Goal: Task Accomplishment & Management: Manage account settings

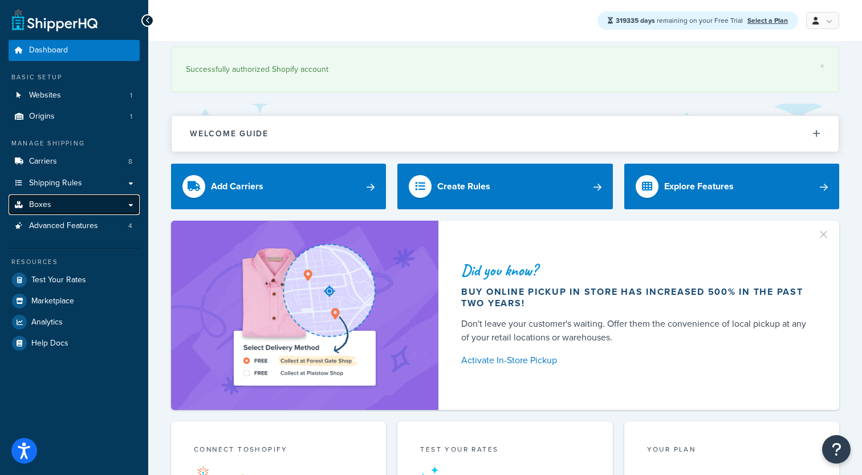
click at [135, 204] on link "Boxes" at bounding box center [74, 204] width 131 height 21
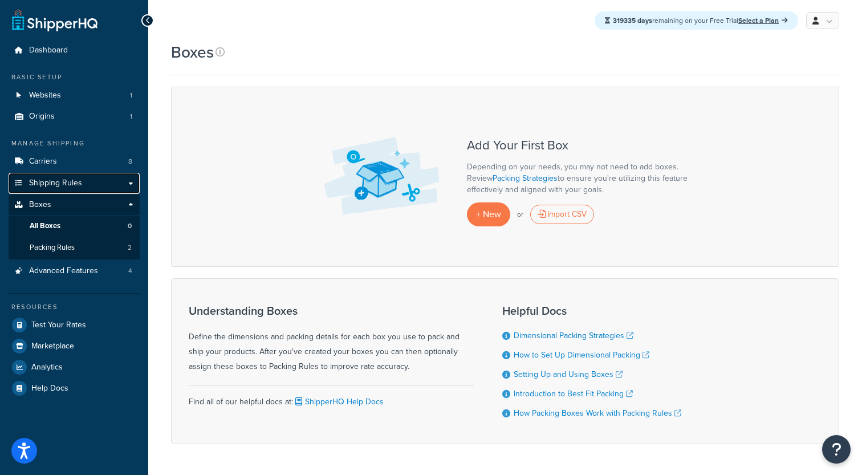
click at [129, 185] on link "Shipping Rules" at bounding box center [74, 183] width 131 height 21
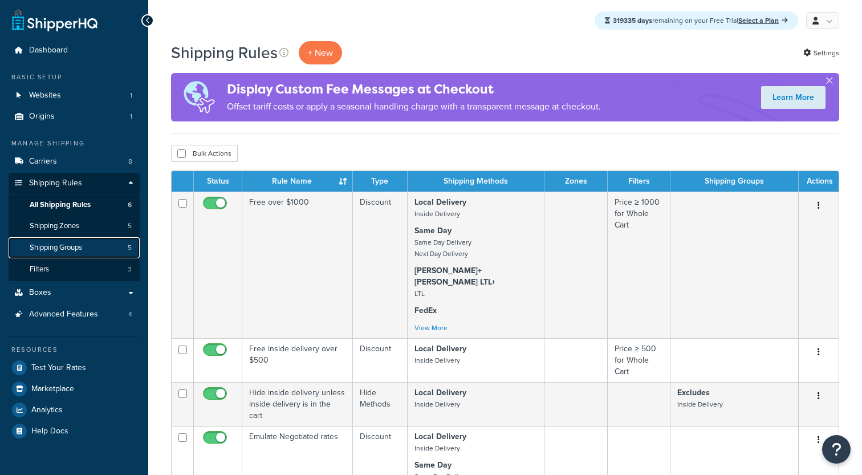
click at [87, 251] on link "Shipping Groups 5" at bounding box center [74, 247] width 131 height 21
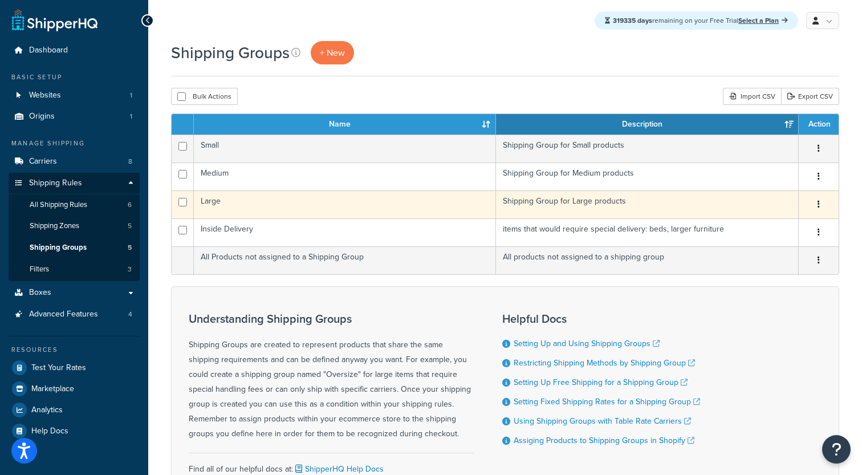
click at [254, 210] on td "Large" at bounding box center [345, 204] width 302 height 28
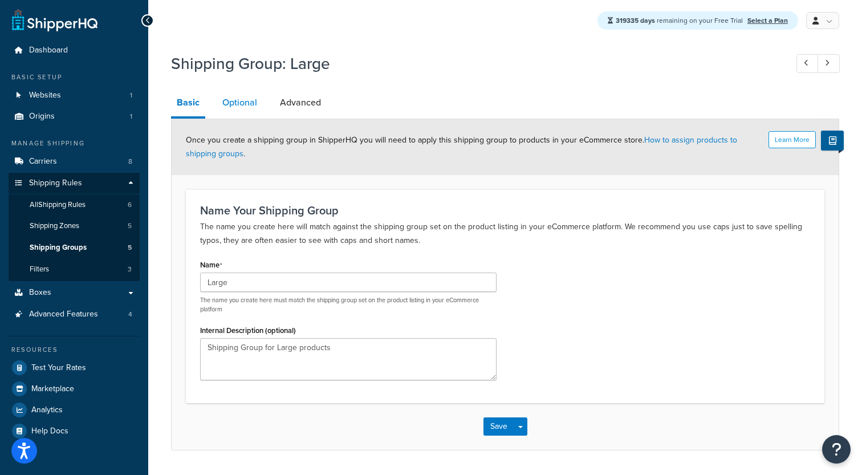
click at [247, 101] on link "Optional" at bounding box center [240, 102] width 46 height 27
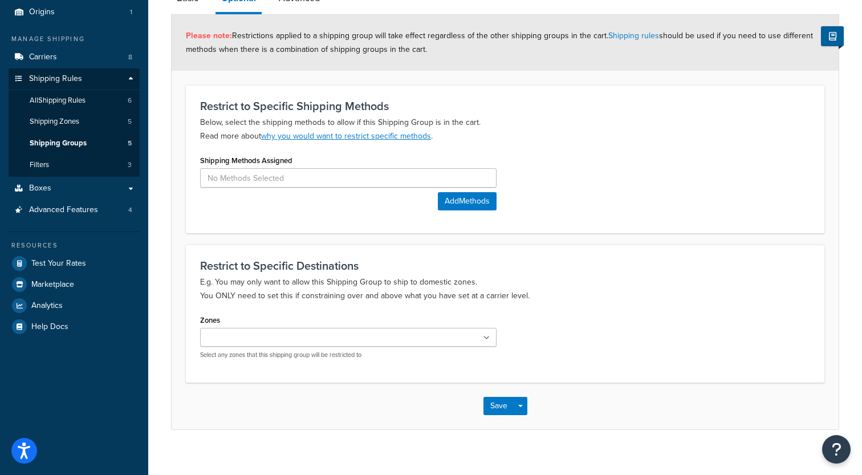
scroll to position [9, 0]
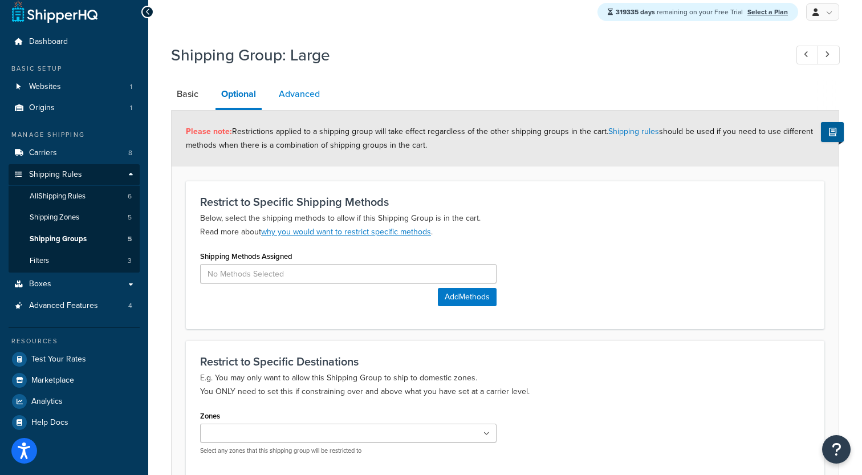
click at [300, 100] on link "Advanced" at bounding box center [299, 93] width 52 height 27
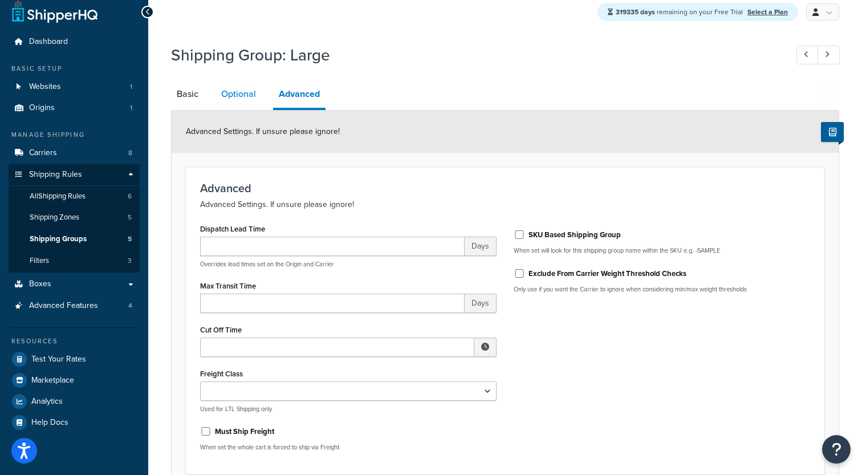
click at [235, 87] on link "Optional" at bounding box center [239, 93] width 46 height 27
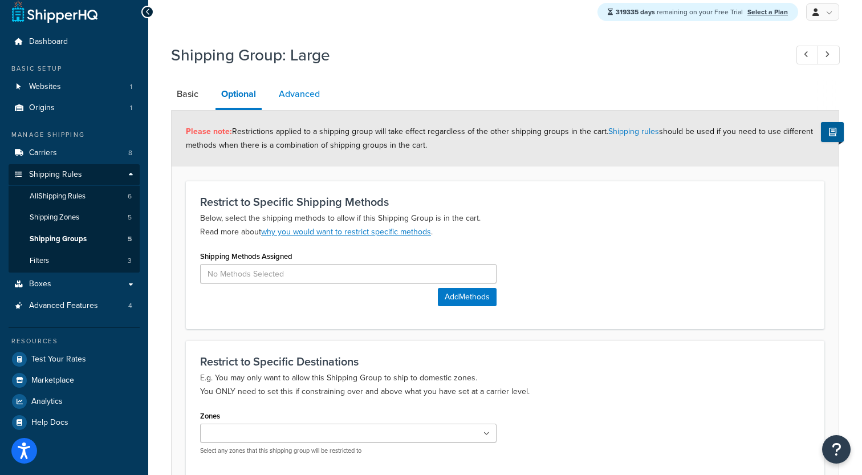
click at [304, 98] on link "Advanced" at bounding box center [299, 93] width 52 height 27
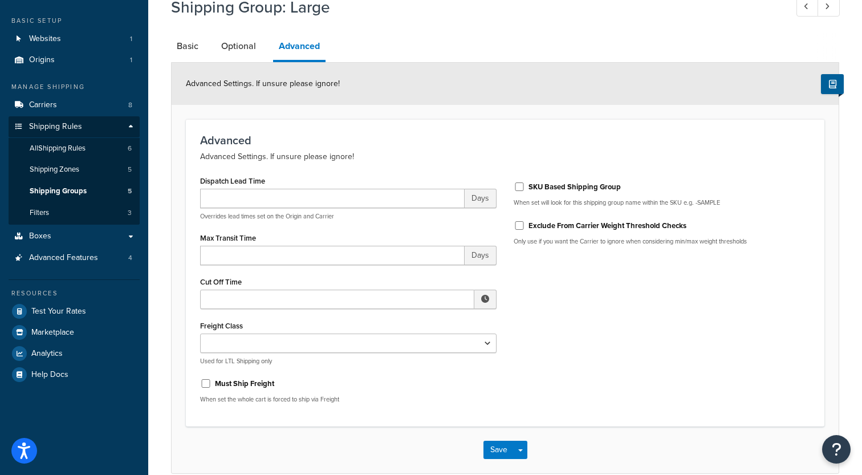
scroll to position [58, 0]
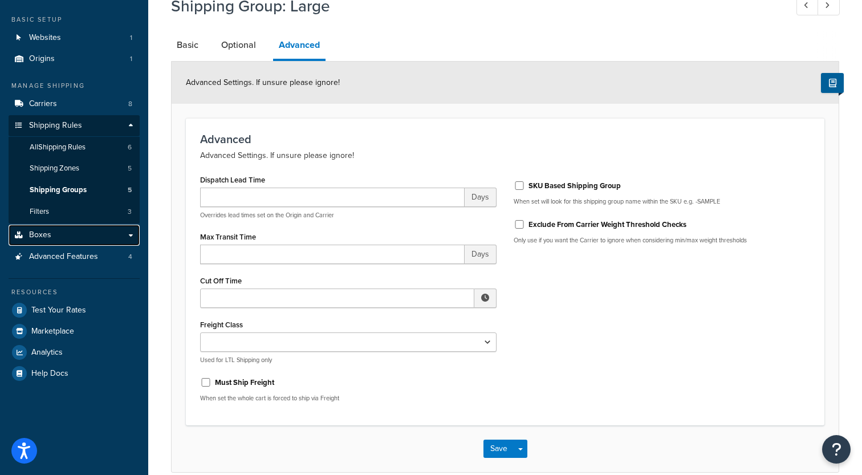
click at [131, 239] on link "Boxes" at bounding box center [74, 235] width 131 height 21
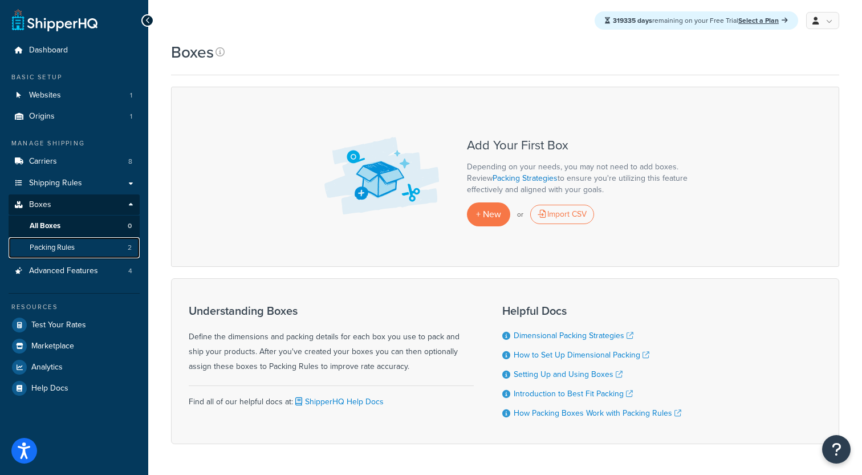
click at [91, 246] on link "Packing Rules 2" at bounding box center [74, 247] width 131 height 21
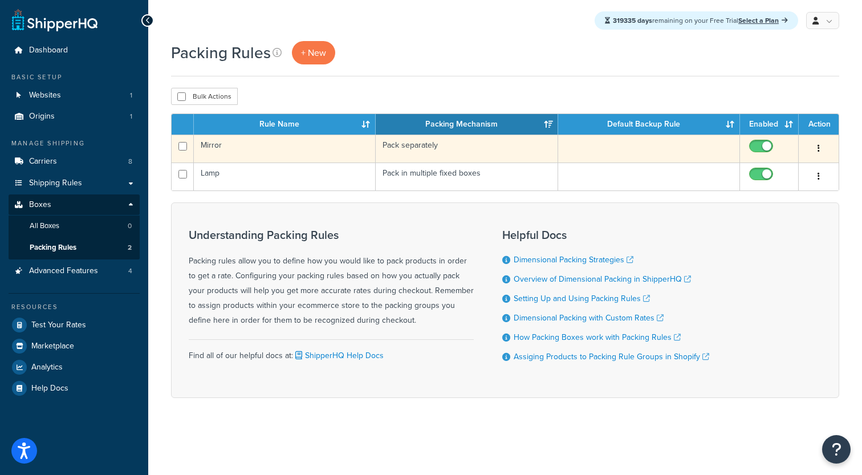
click at [294, 152] on td "Mirror" at bounding box center [285, 149] width 182 height 28
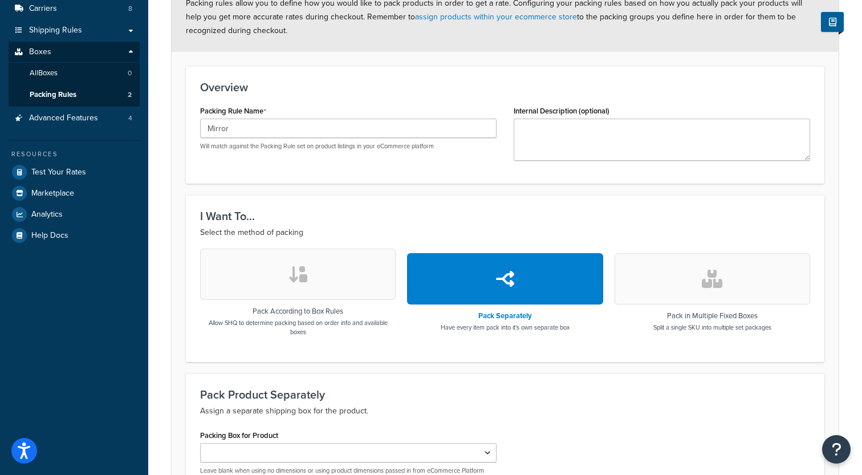
scroll to position [164, 0]
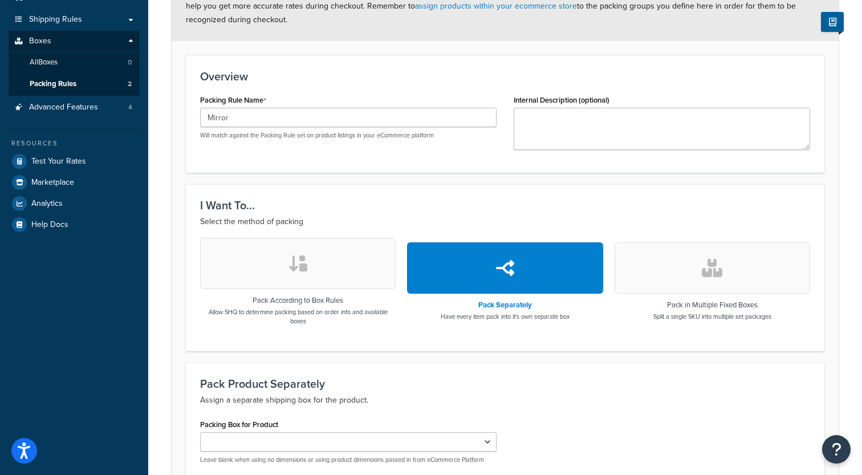
click at [318, 269] on button "button" at bounding box center [298, 263] width 196 height 51
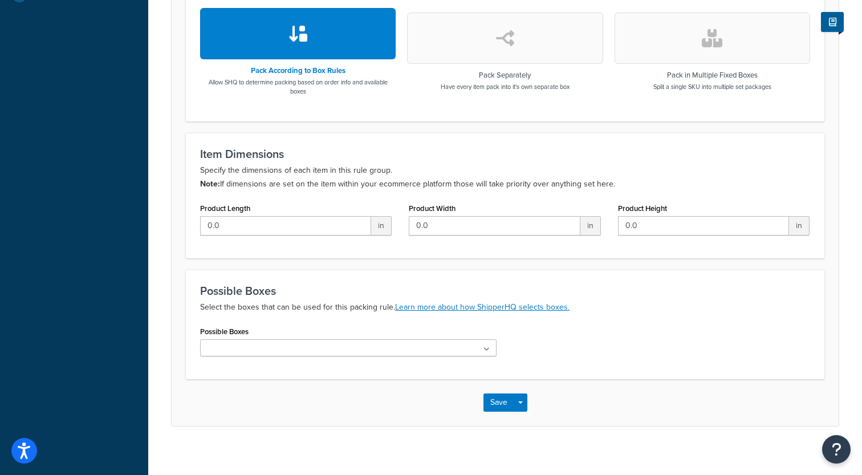
scroll to position [396, 0]
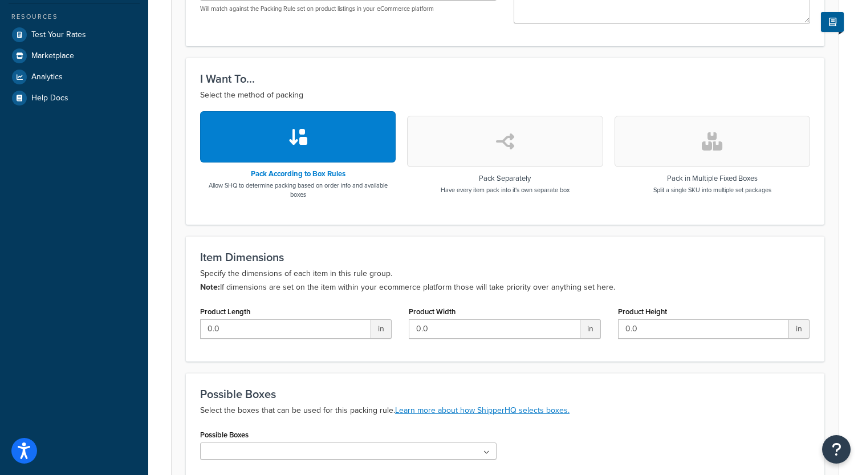
click at [465, 153] on button "button" at bounding box center [505, 141] width 196 height 51
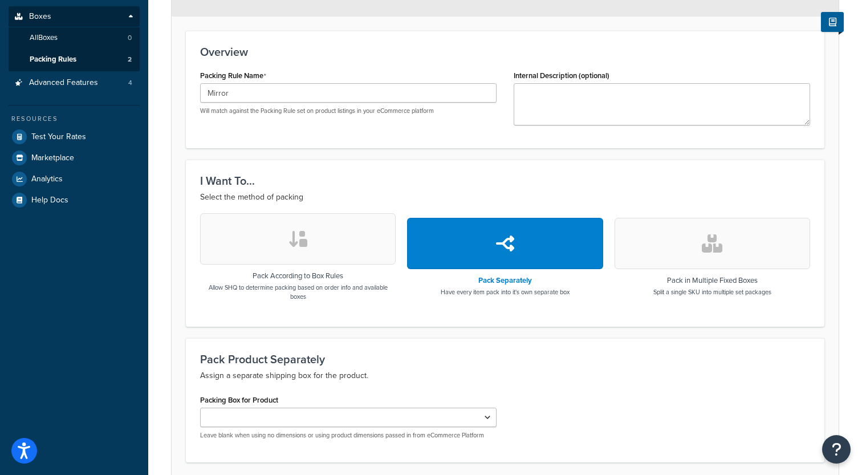
scroll to position [273, 0]
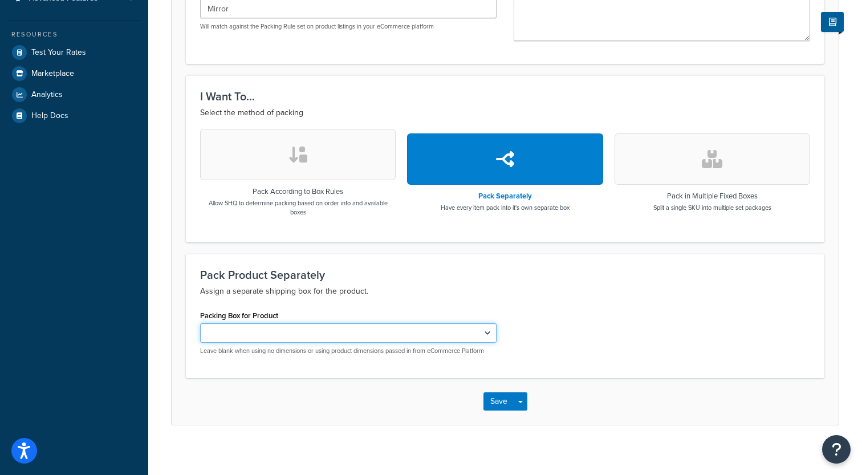
click at [200, 323] on select "Packing Box for Product" at bounding box center [348, 332] width 296 height 19
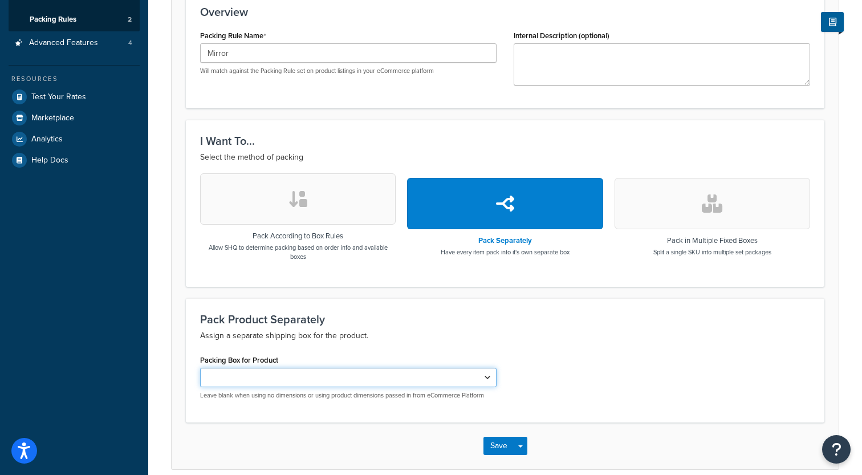
scroll to position [213, 0]
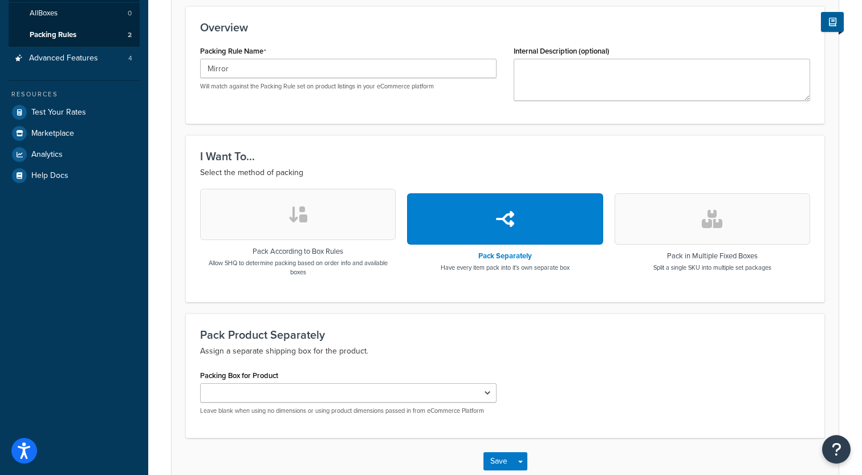
click at [339, 213] on button "button" at bounding box center [298, 214] width 196 height 51
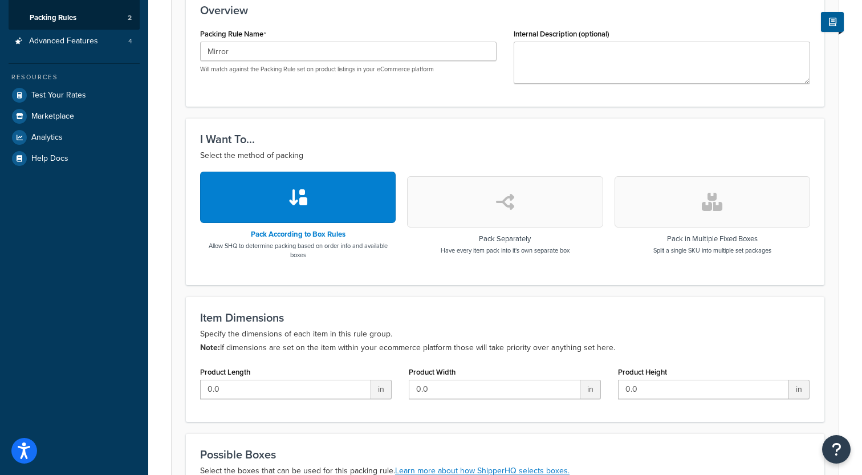
scroll to position [311, 0]
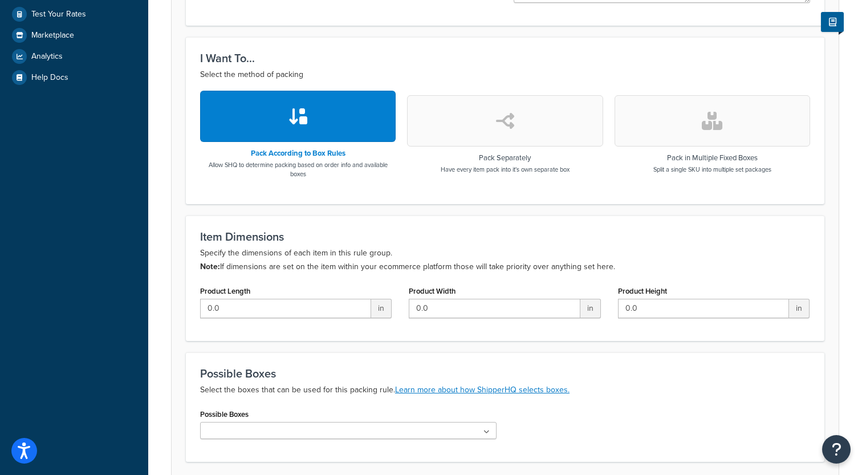
click at [320, 430] on ul at bounding box center [348, 430] width 296 height 17
click at [593, 427] on div "Possible Boxes No results found" at bounding box center [505, 427] width 627 height 42
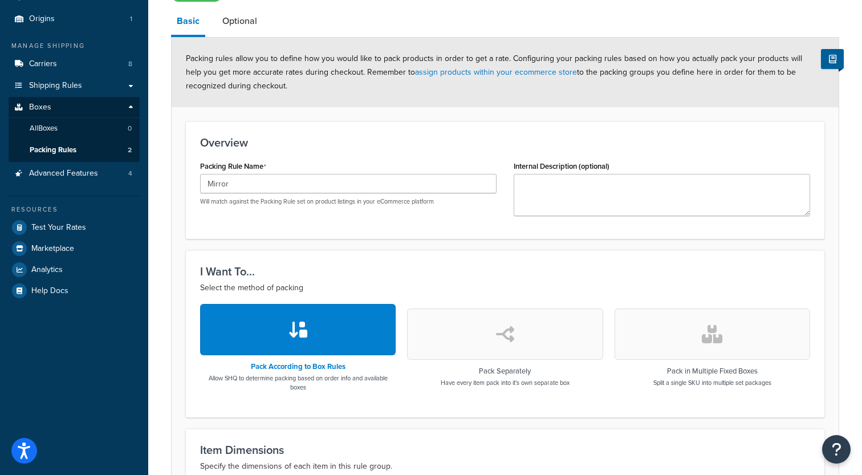
scroll to position [76, 0]
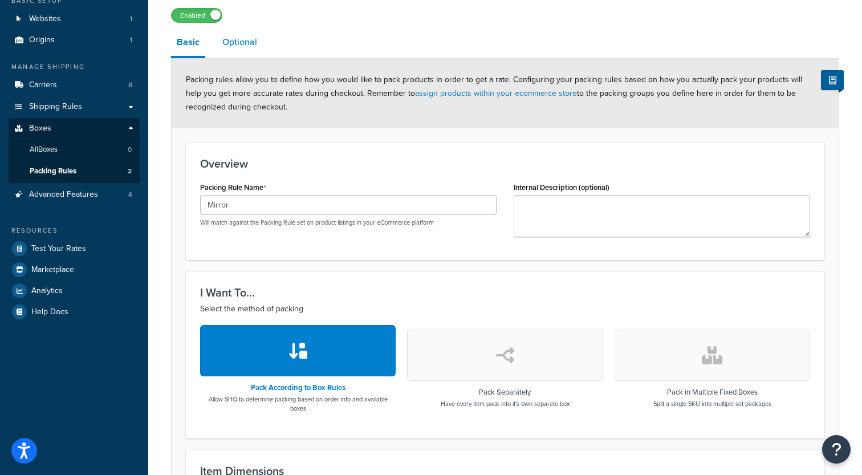
click at [251, 40] on link "Optional" at bounding box center [240, 42] width 46 height 27
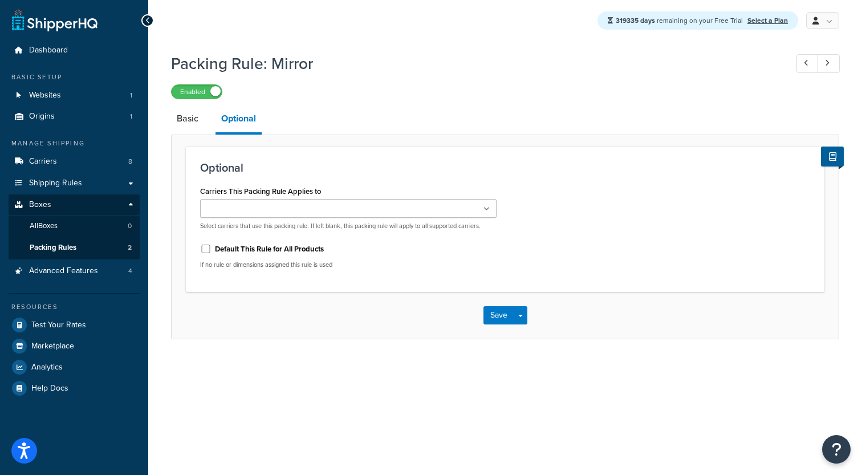
click at [297, 208] on input "Carriers This Packing Rule Applies to" at bounding box center [254, 209] width 101 height 13
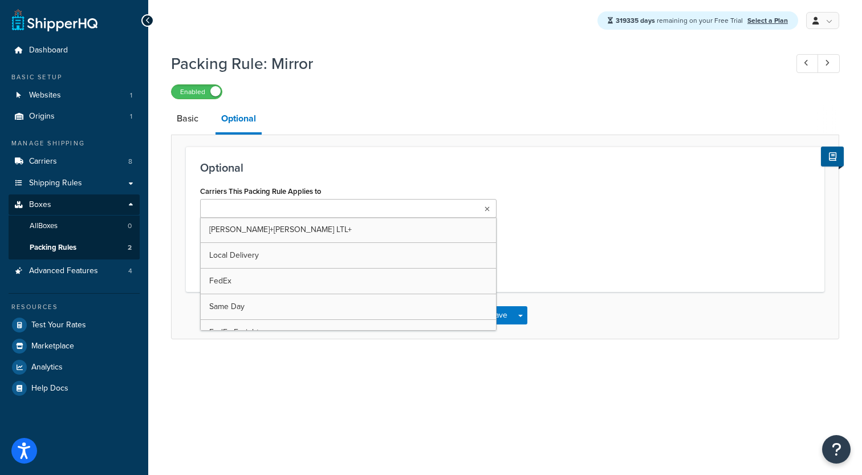
click at [377, 137] on div "Optional Carriers This Packing Rule Applies to Kuehne+Nagel LTL+ Local Delivery…" at bounding box center [505, 237] width 668 height 205
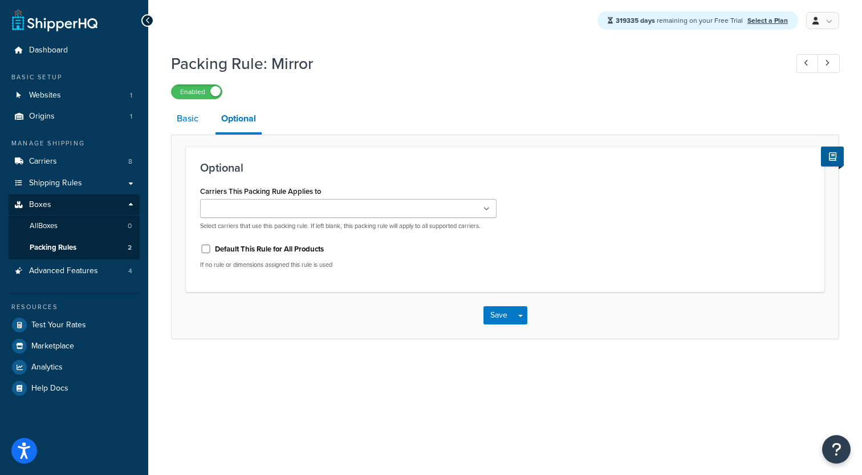
click at [181, 125] on link "Basic" at bounding box center [187, 118] width 33 height 27
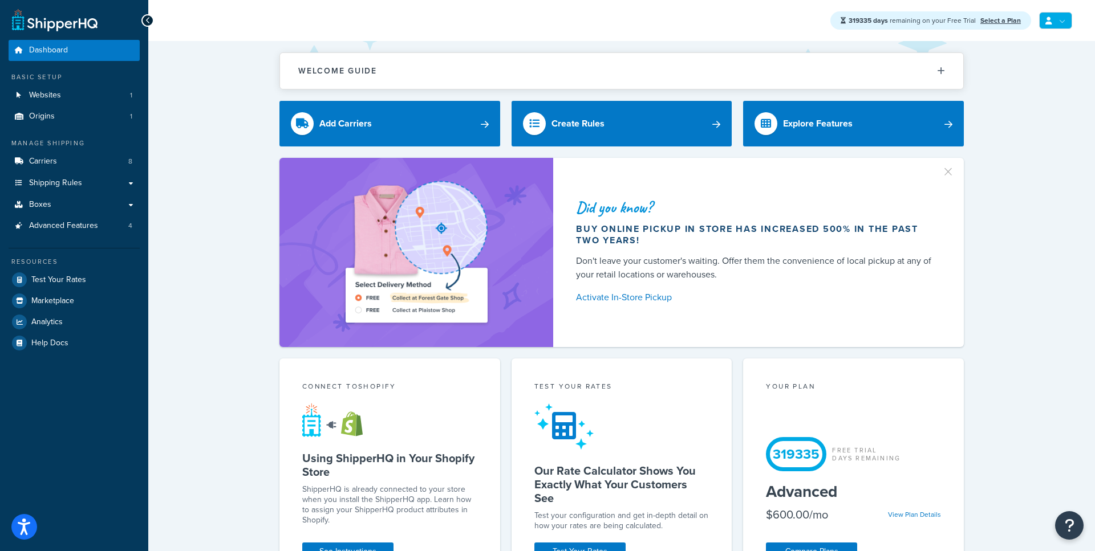
click at [1058, 21] on link at bounding box center [1055, 20] width 33 height 17
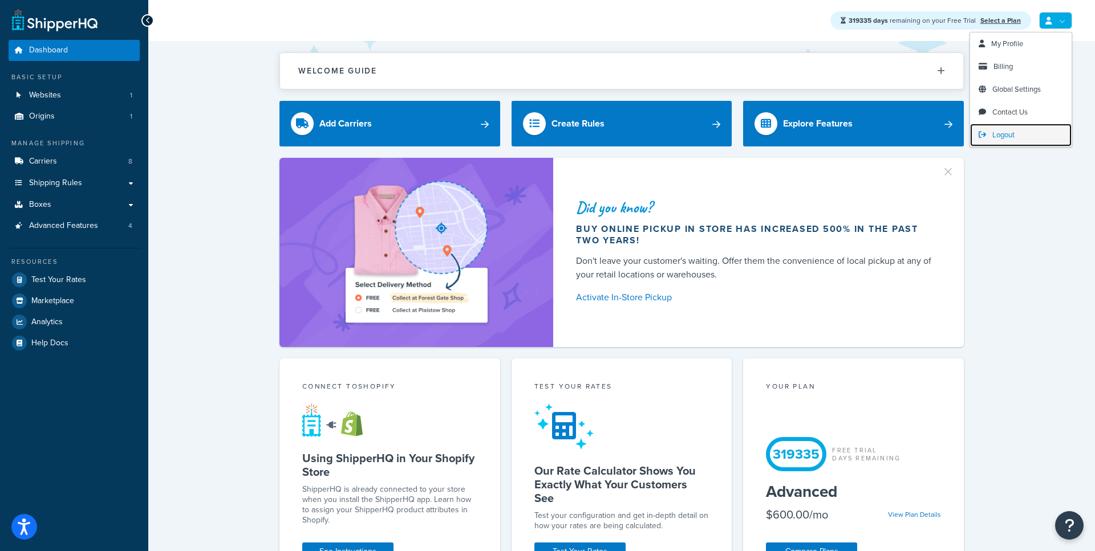
click at [1001, 131] on span "Logout" at bounding box center [1003, 134] width 22 height 11
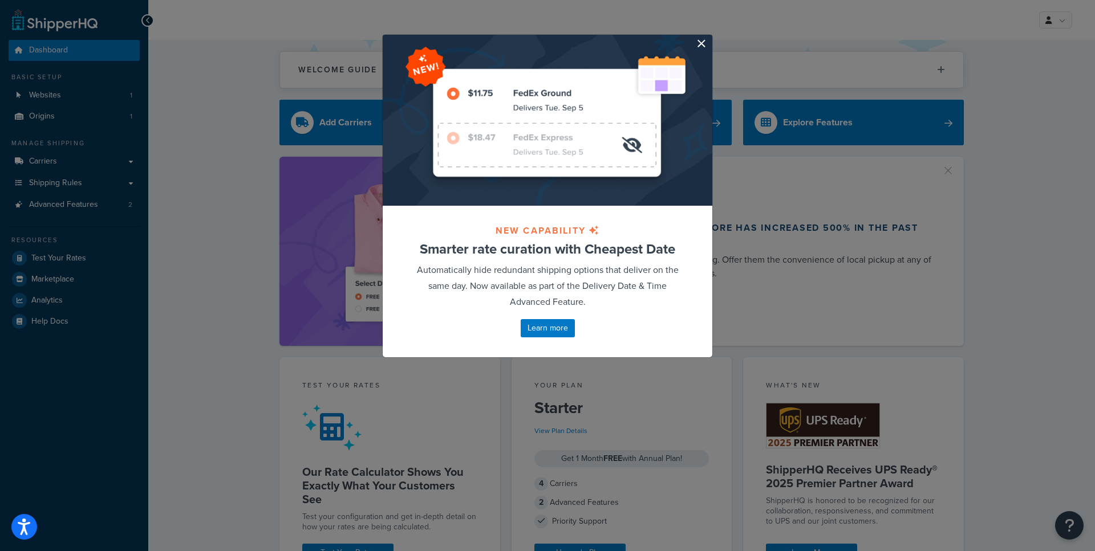
click at [709, 38] on button "button" at bounding box center [710, 36] width 3 height 3
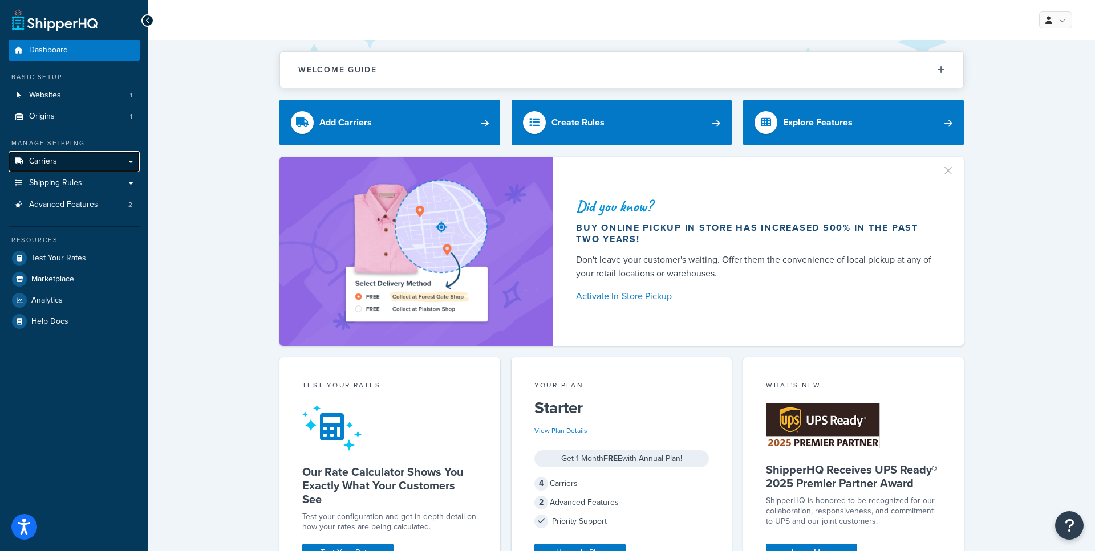
click at [71, 162] on link "Carriers" at bounding box center [74, 161] width 131 height 21
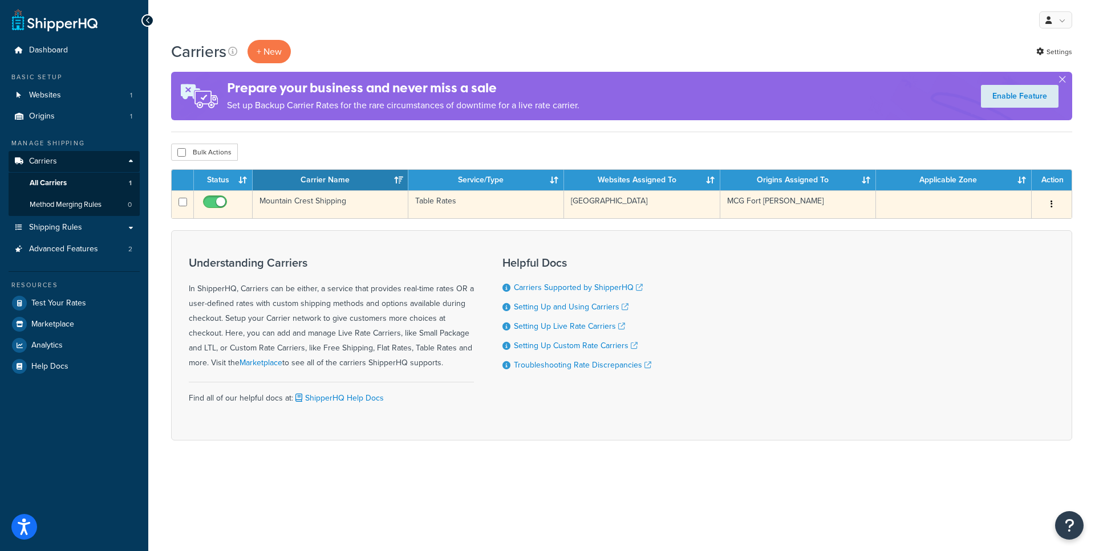
click at [375, 204] on td "Mountain Crest Shipping" at bounding box center [331, 204] width 156 height 28
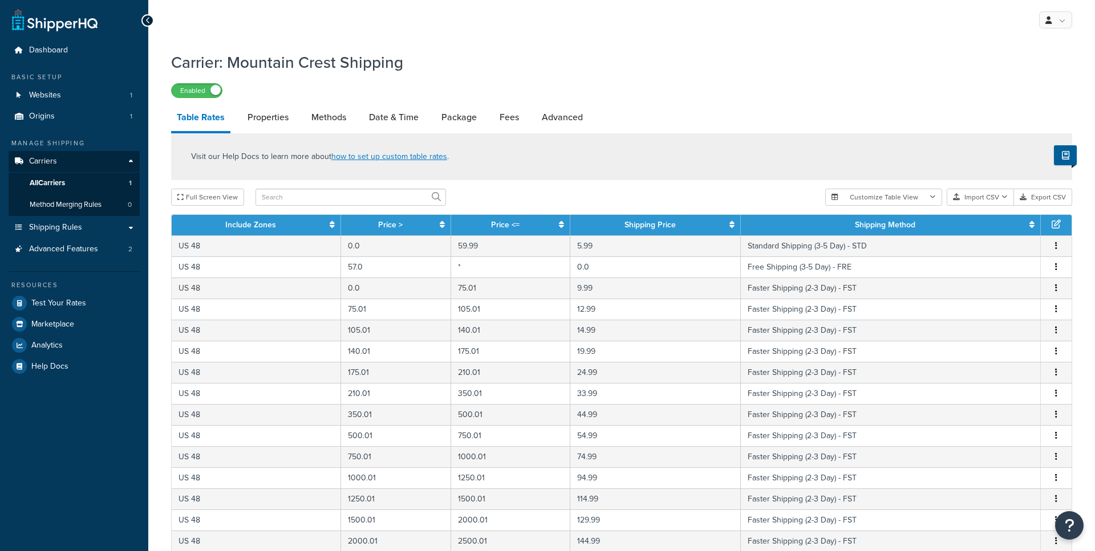
select select "25"
